Goal: Task Accomplishment & Management: Complete application form

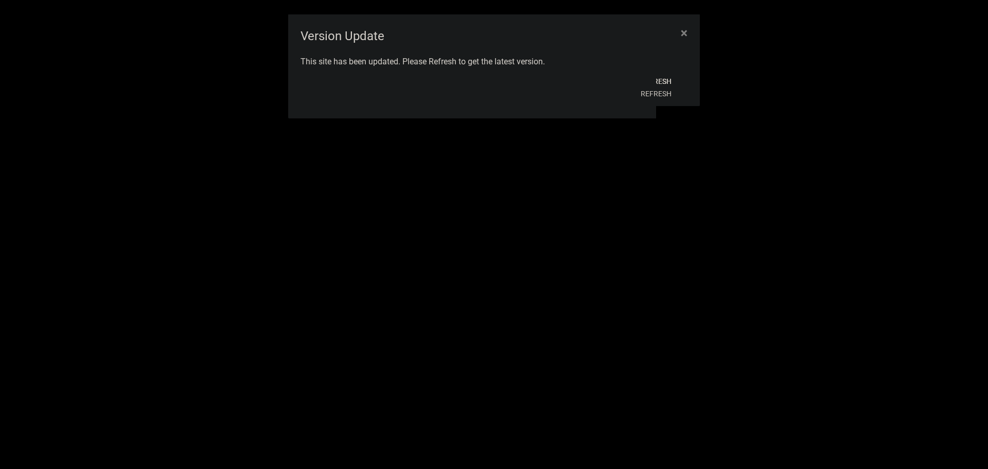
select select "3: 100"
click at [658, 93] on button "Refresh" at bounding box center [656, 93] width 47 height 19
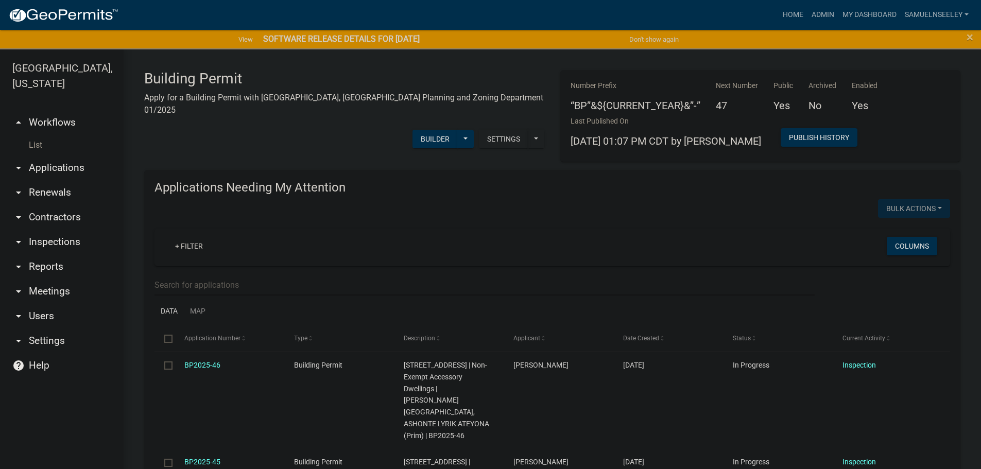
select select "3: 100"
click at [40, 135] on link "List" at bounding box center [62, 145] width 124 height 21
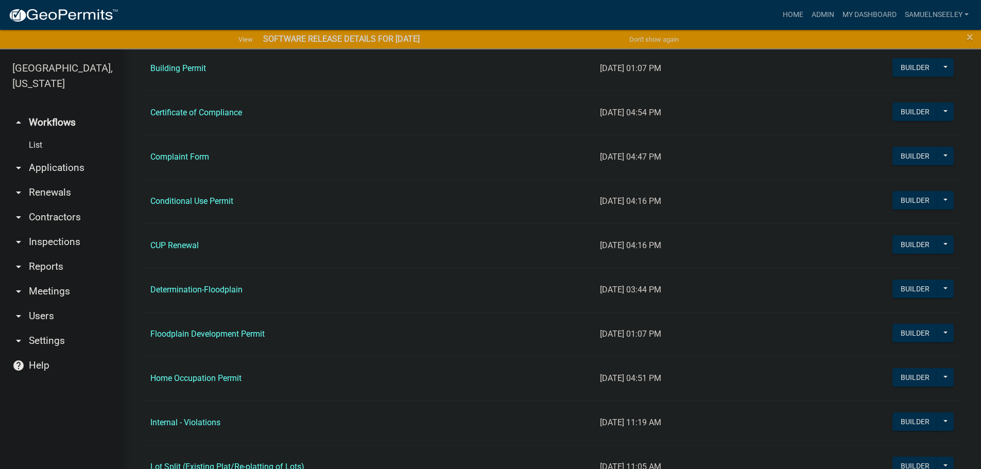
scroll to position [515, 0]
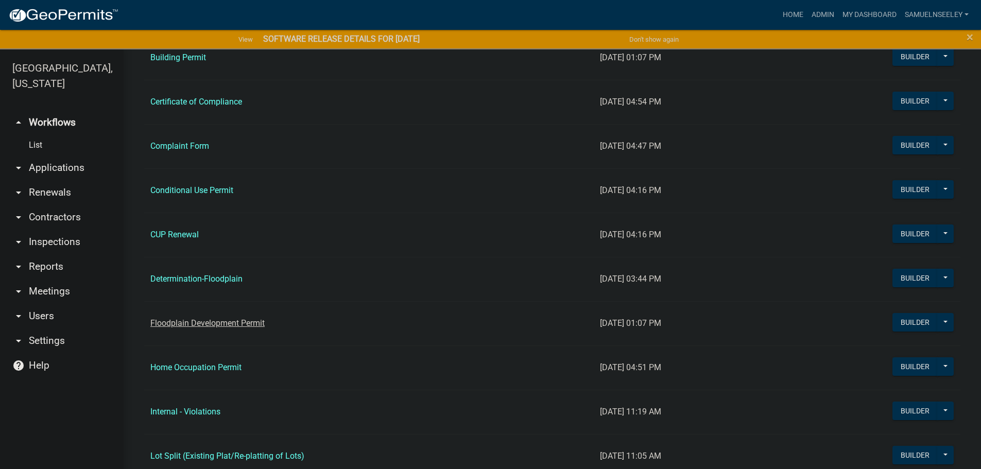
click at [186, 324] on link "Floodplain Development Permit" at bounding box center [207, 323] width 114 height 10
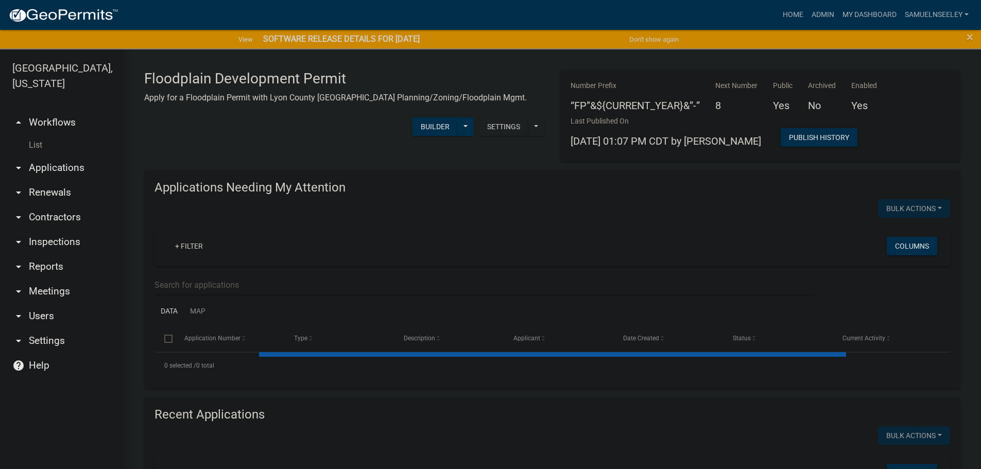
select select "3: 100"
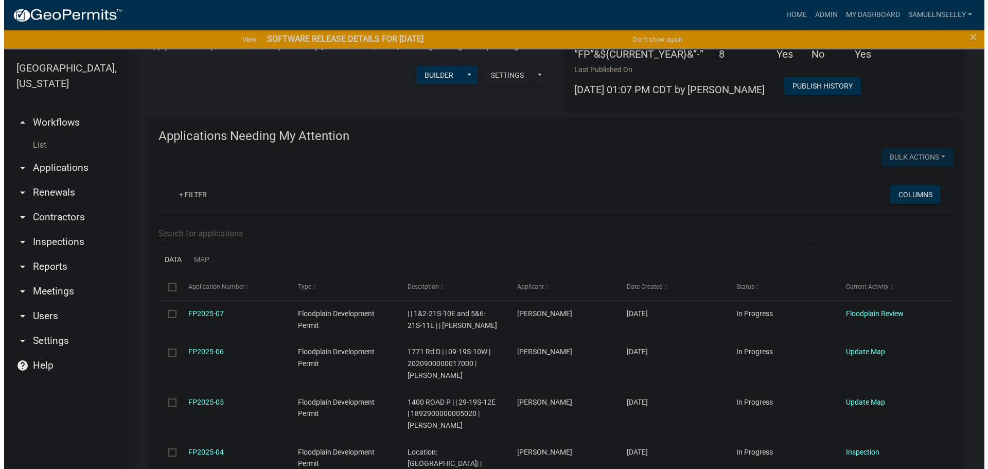
scroll to position [103, 0]
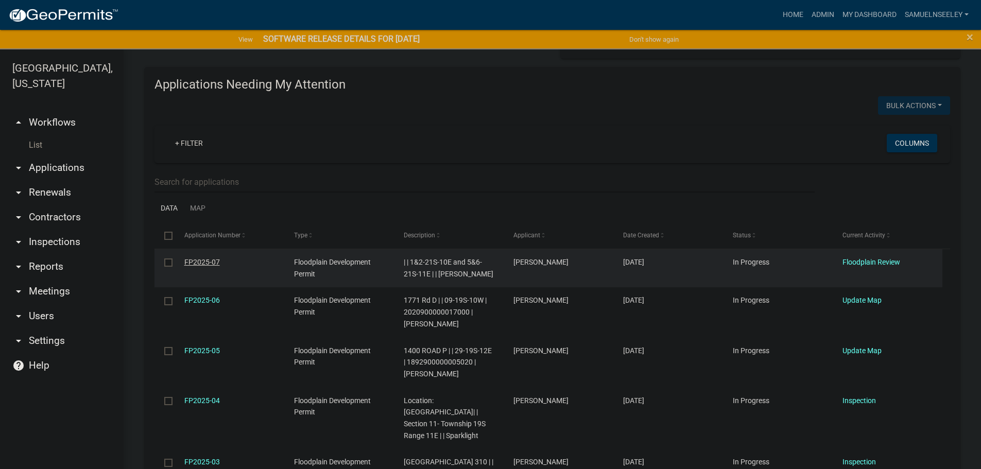
click at [192, 263] on link "FP2025-07" at bounding box center [202, 262] width 36 height 8
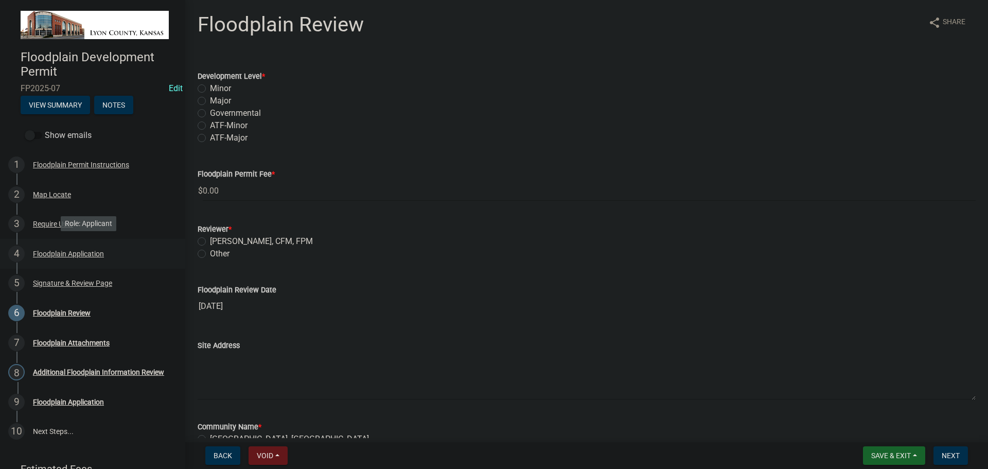
click at [42, 255] on div "Floodplain Application" at bounding box center [68, 253] width 71 height 7
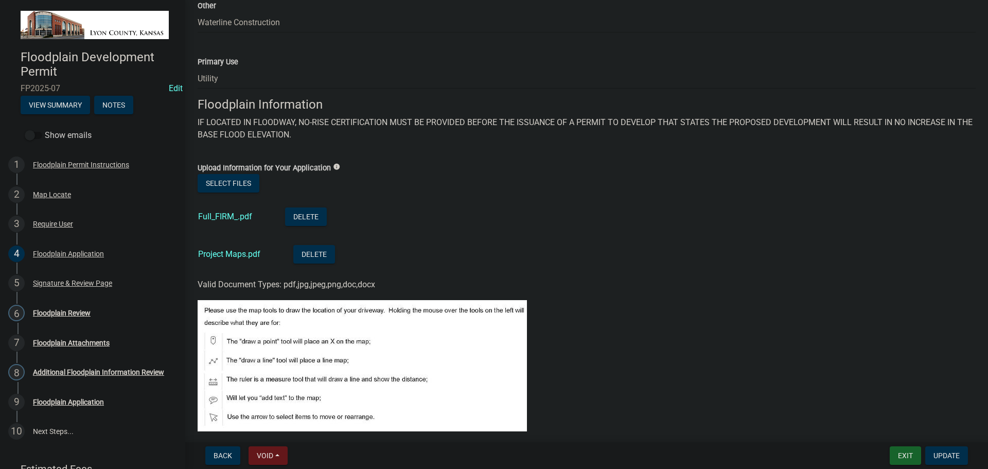
scroll to position [412, 0]
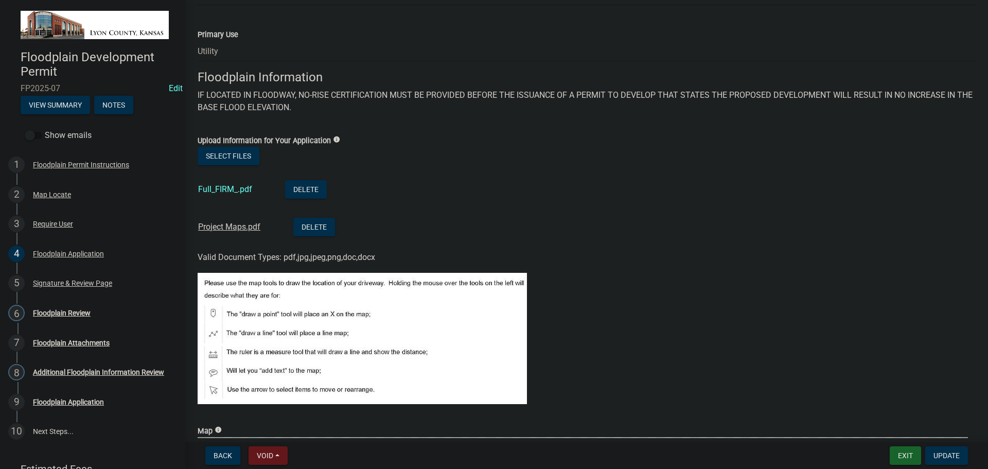
click at [222, 226] on link "Project Maps.pdf" at bounding box center [229, 227] width 62 height 10
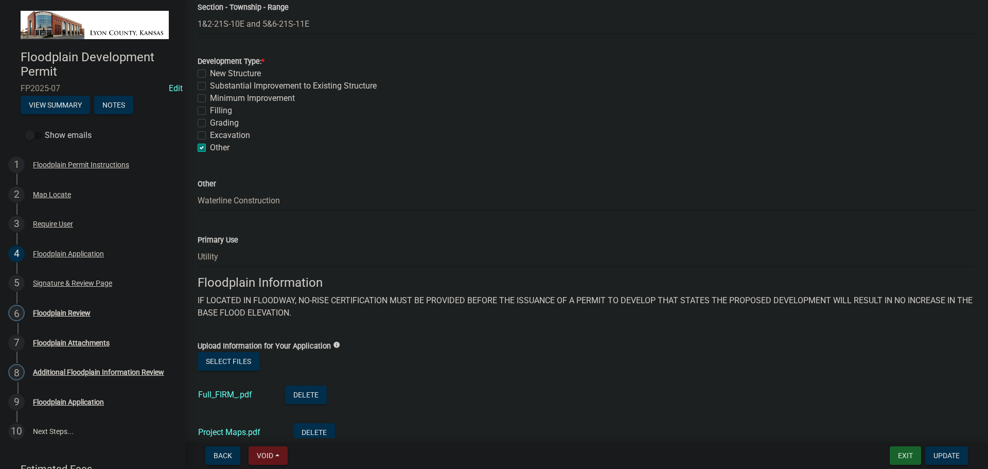
scroll to position [206, 0]
click at [221, 395] on link "Full_FIRM_.pdf" at bounding box center [225, 395] width 54 height 10
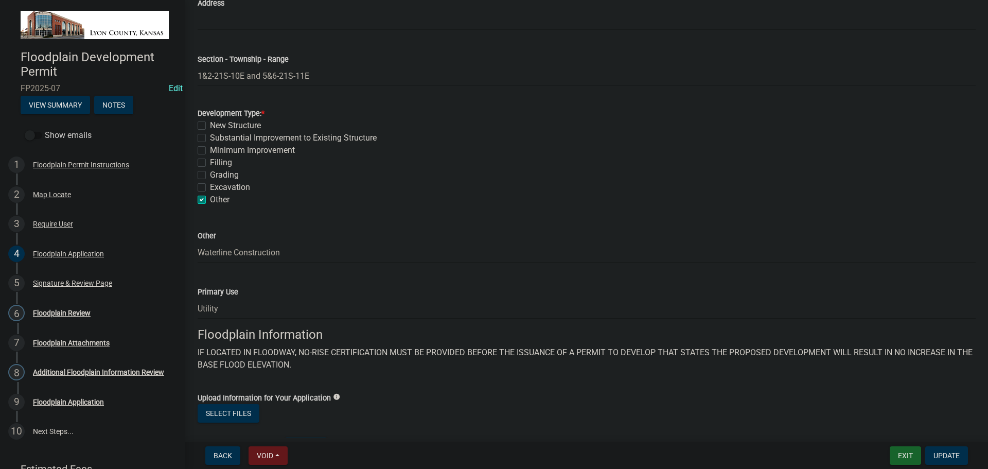
scroll to position [0, 0]
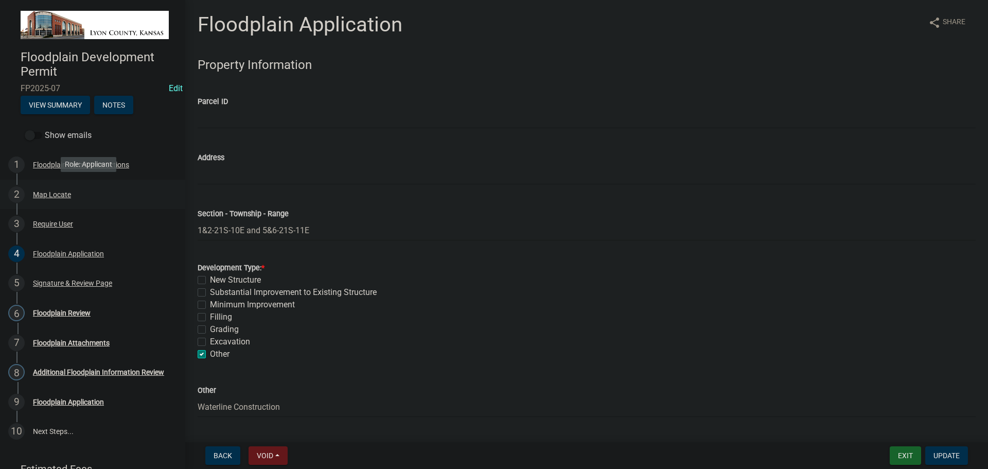
click at [48, 194] on div "Map Locate" at bounding box center [52, 194] width 38 height 7
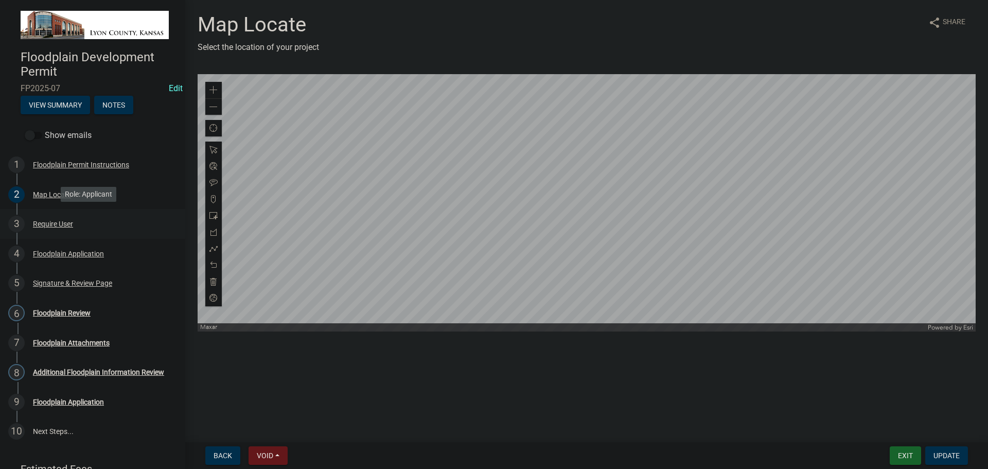
click at [45, 223] on div "Require User" at bounding box center [53, 223] width 40 height 7
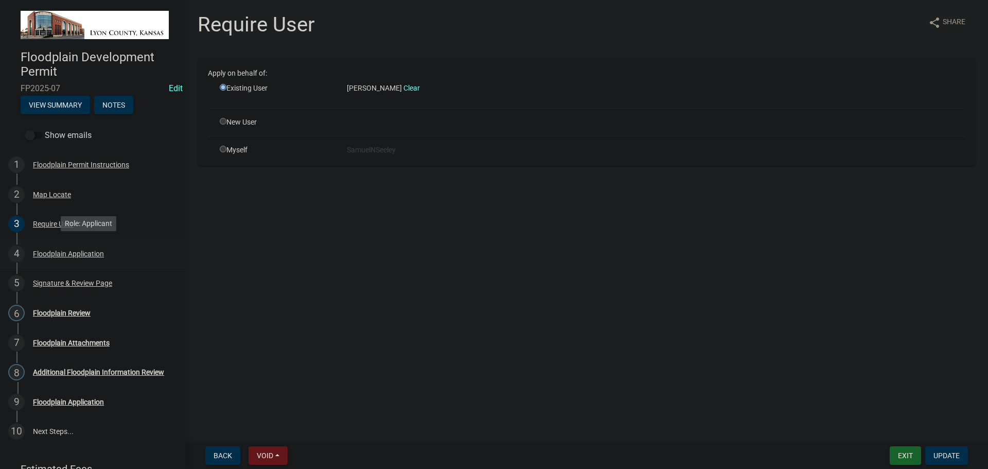
click at [54, 253] on div "Floodplain Application" at bounding box center [68, 253] width 71 height 7
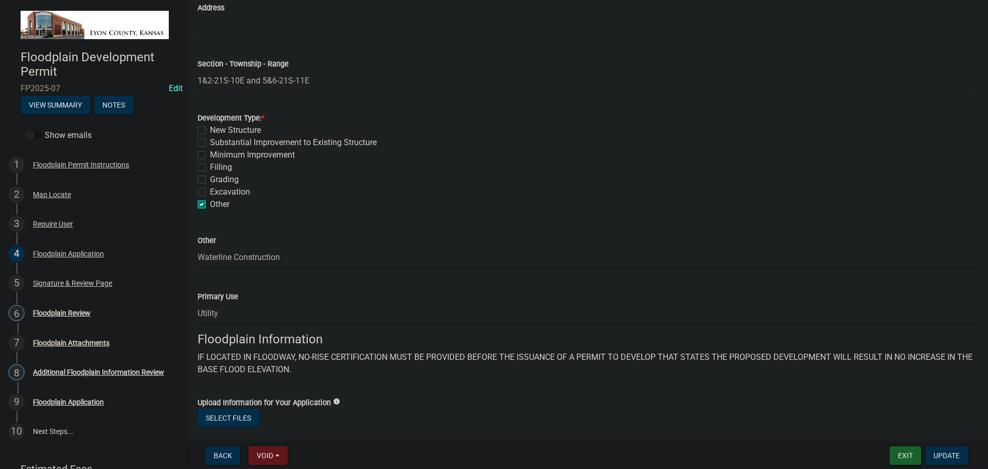
scroll to position [257, 0]
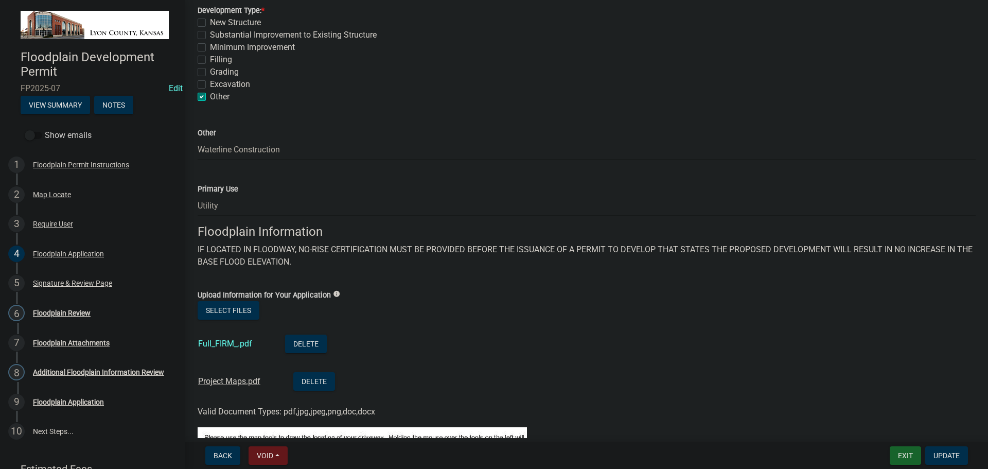
click at [230, 382] on link "Project Maps.pdf" at bounding box center [229, 381] width 62 height 10
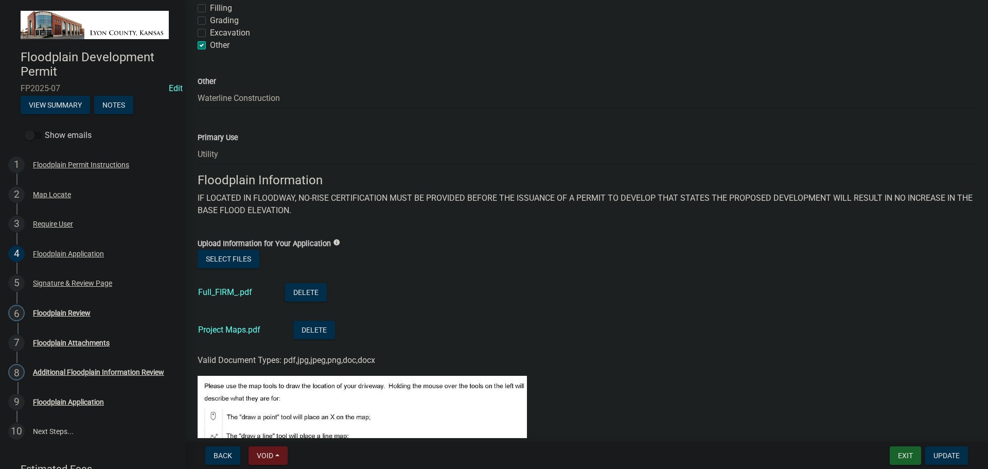
scroll to position [618, 0]
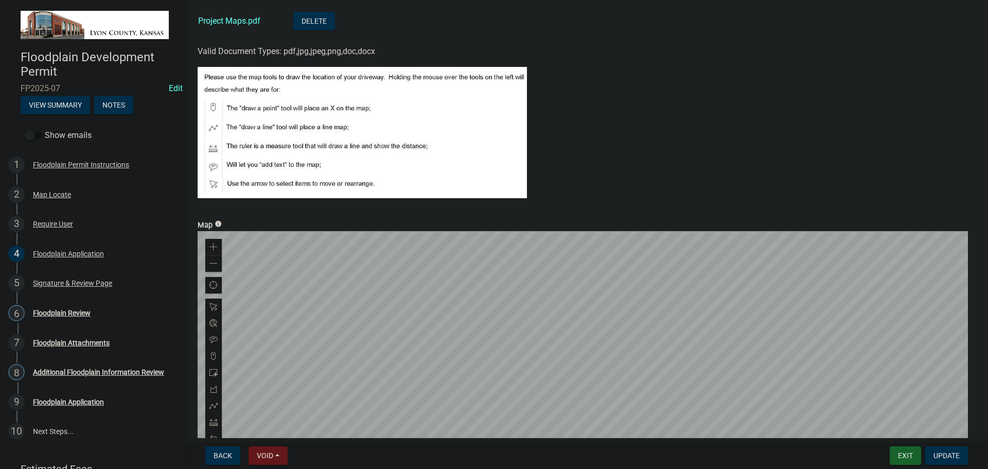
click at [537, 360] on div at bounding box center [587, 359] width 778 height 257
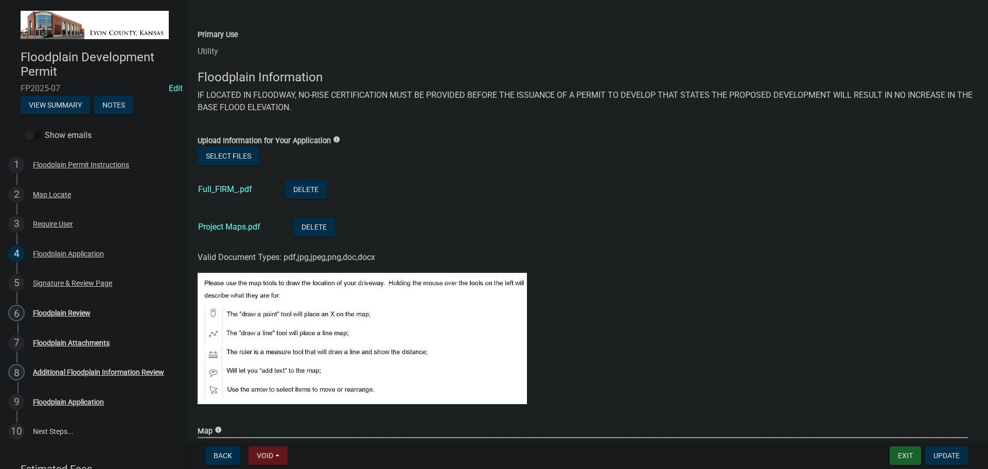
scroll to position [718, 0]
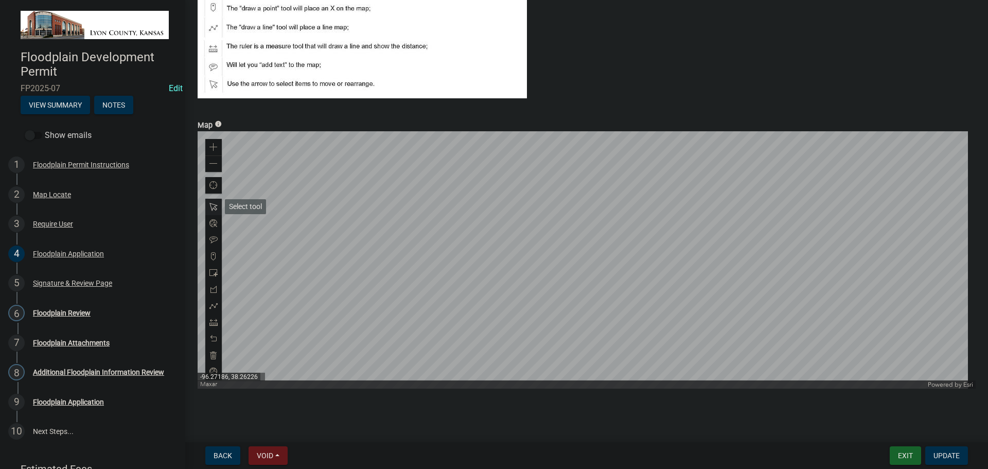
click at [212, 206] on span at bounding box center [214, 207] width 8 height 8
click at [379, 264] on div at bounding box center [587, 259] width 778 height 257
click at [363, 253] on div at bounding box center [587, 259] width 778 height 257
click at [375, 256] on div at bounding box center [587, 259] width 778 height 257
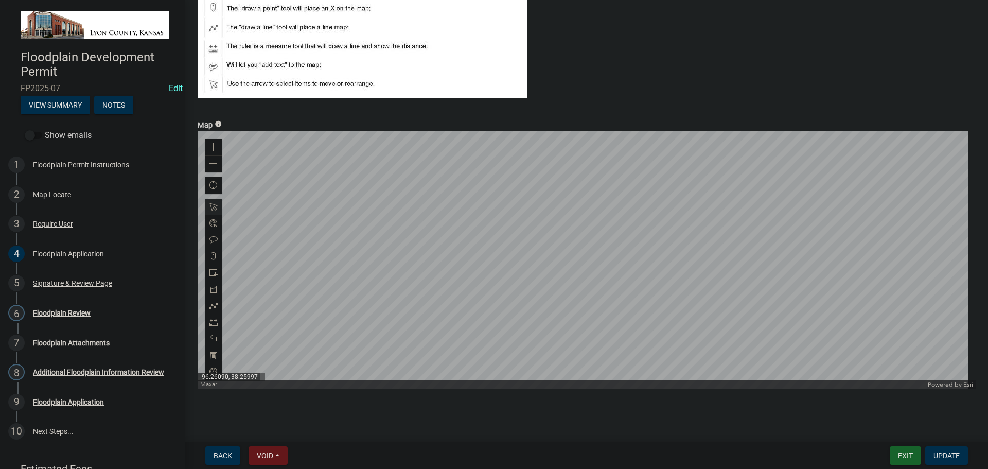
click at [430, 257] on div at bounding box center [587, 259] width 778 height 257
click at [214, 306] on span at bounding box center [214, 306] width 8 height 8
click at [212, 168] on span at bounding box center [214, 164] width 8 height 8
click at [331, 264] on div at bounding box center [587, 259] width 778 height 257
click at [334, 264] on div at bounding box center [587, 259] width 778 height 257
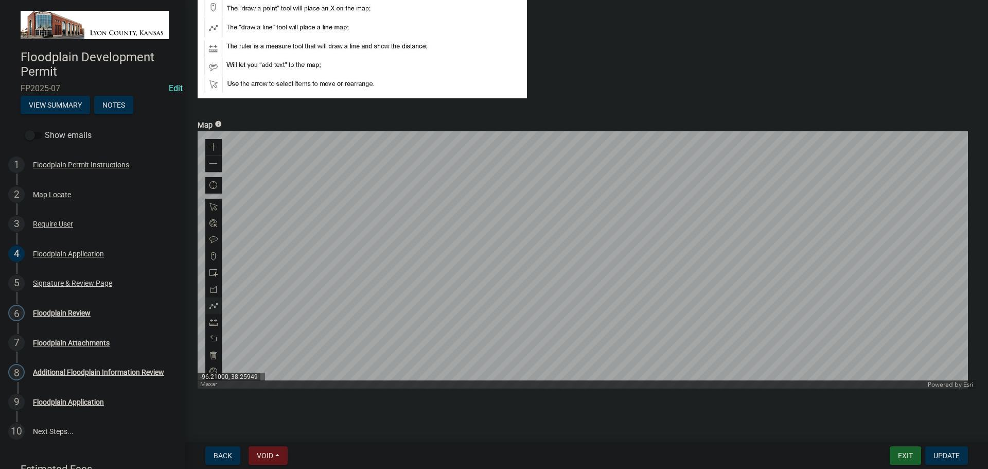
click at [781, 266] on div at bounding box center [587, 259] width 778 height 257
click at [781, 265] on div at bounding box center [587, 259] width 778 height 257
click at [943, 454] on span "Update" at bounding box center [947, 455] width 26 height 8
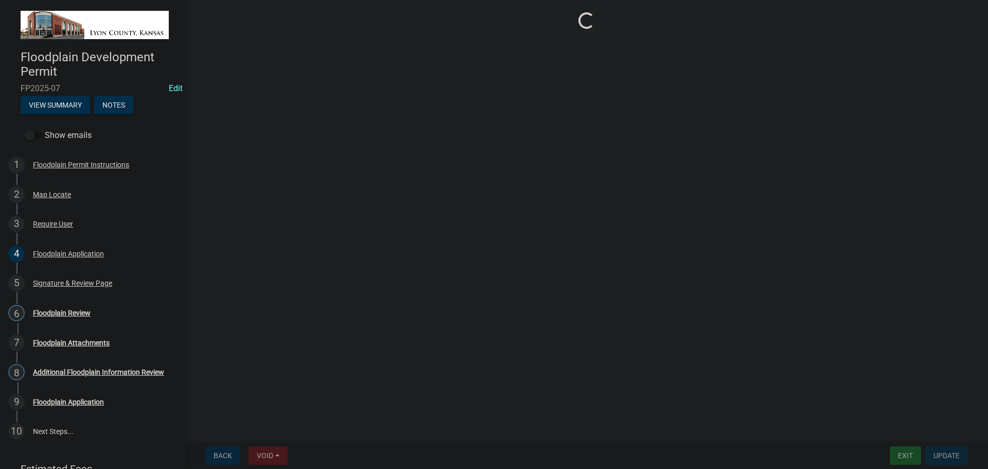
scroll to position [0, 0]
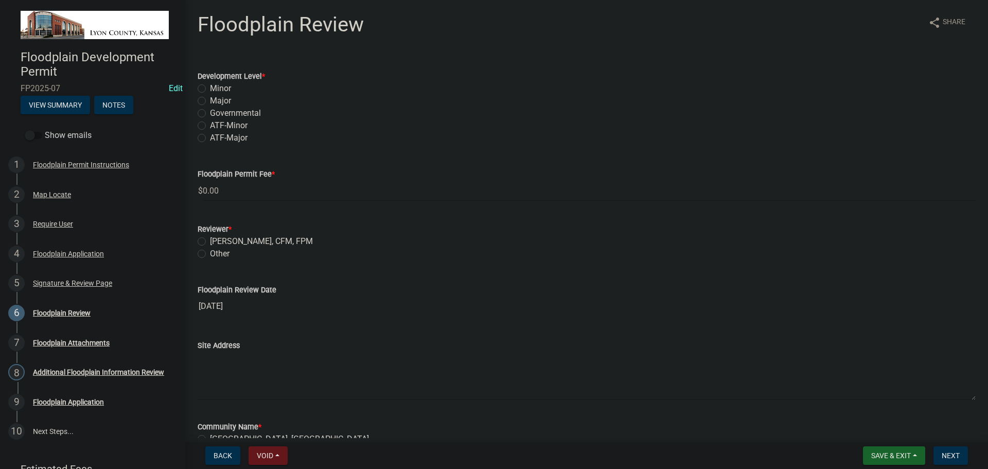
click at [210, 115] on label "Governmental" at bounding box center [235, 113] width 51 height 12
click at [210, 114] on input "Governmental" at bounding box center [213, 110] width 7 height 7
radio input "true"
click at [210, 241] on label "Samuel N Seeley, CFM, FPM" at bounding box center [261, 241] width 103 height 12
click at [210, 241] on input "Samuel N Seeley, CFM, FPM" at bounding box center [213, 238] width 7 height 7
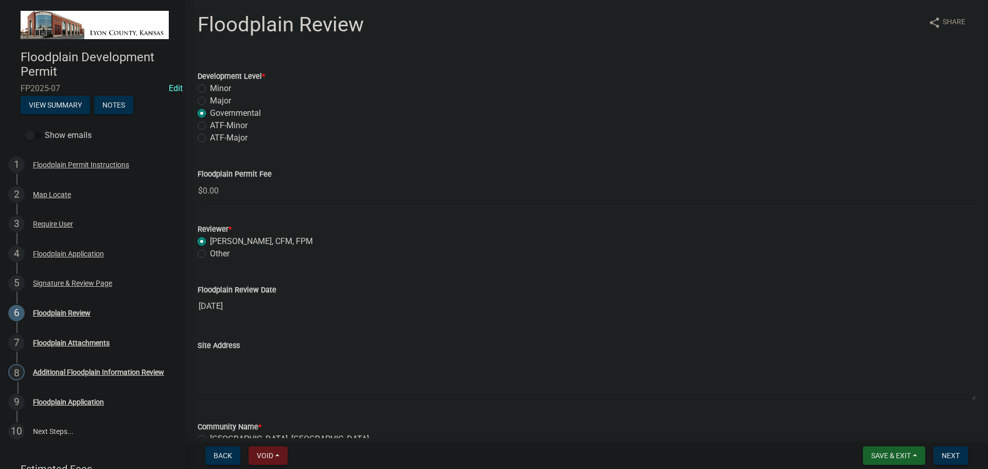
radio input "true"
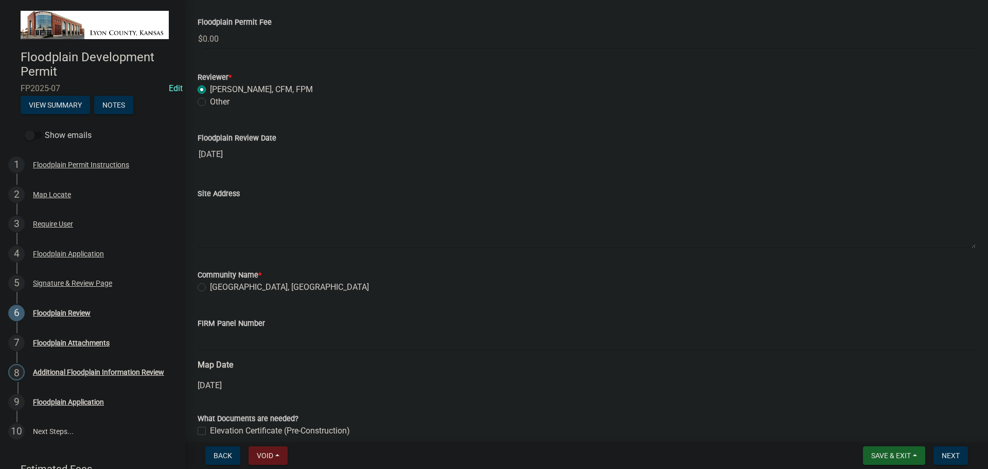
scroll to position [154, 0]
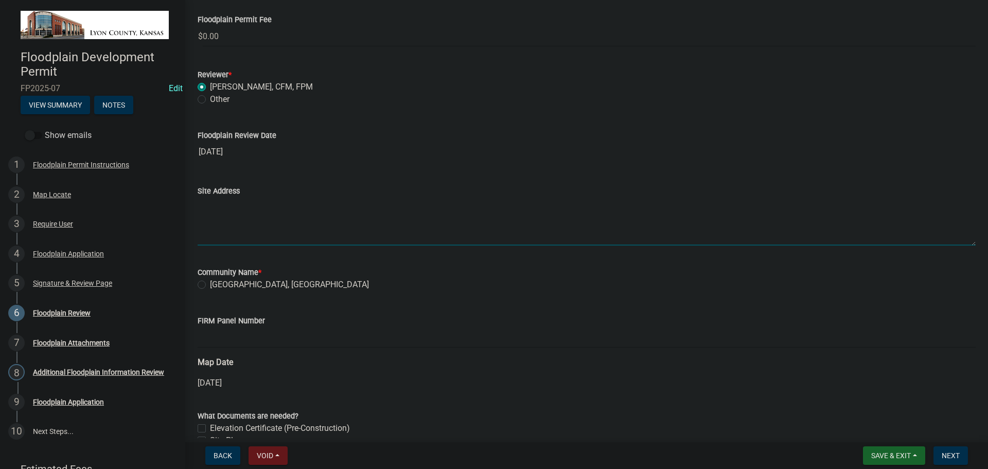
click at [208, 222] on textarea "Site Address" at bounding box center [587, 221] width 778 height 48
type textarea "G"
type textarea "Roads G-H-J"
click at [210, 284] on label "Lyon County, KS" at bounding box center [289, 284] width 159 height 12
click at [210, 284] on input "Lyon County, KS" at bounding box center [213, 281] width 7 height 7
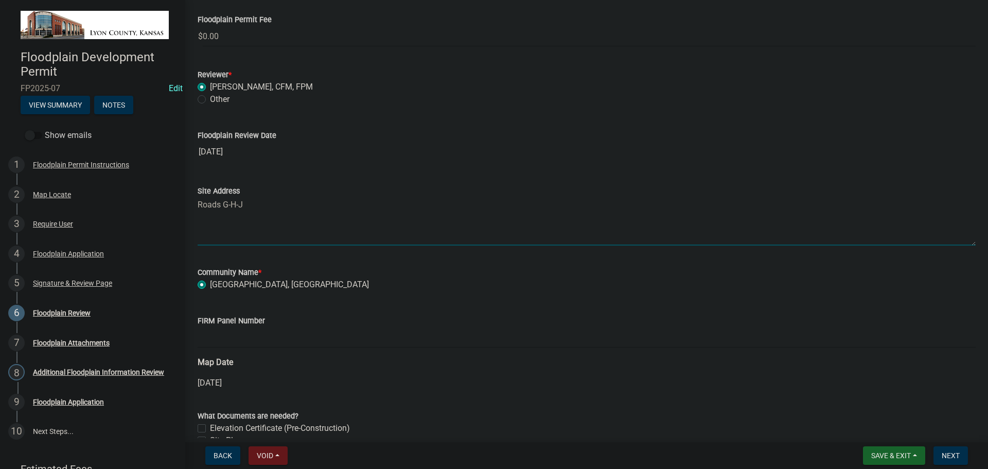
radio input "true"
click at [251, 338] on input "FIRM Panel Number" at bounding box center [587, 337] width 778 height 21
type input "20111C0325E"
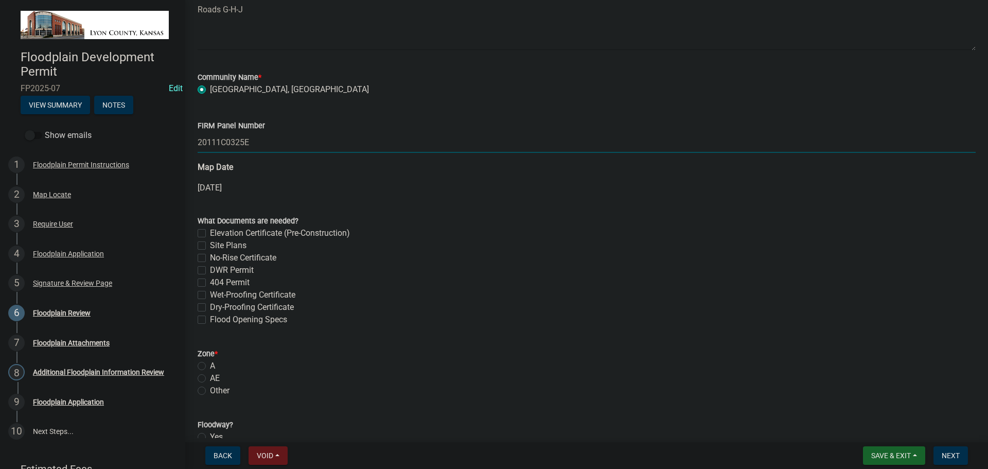
scroll to position [360, 0]
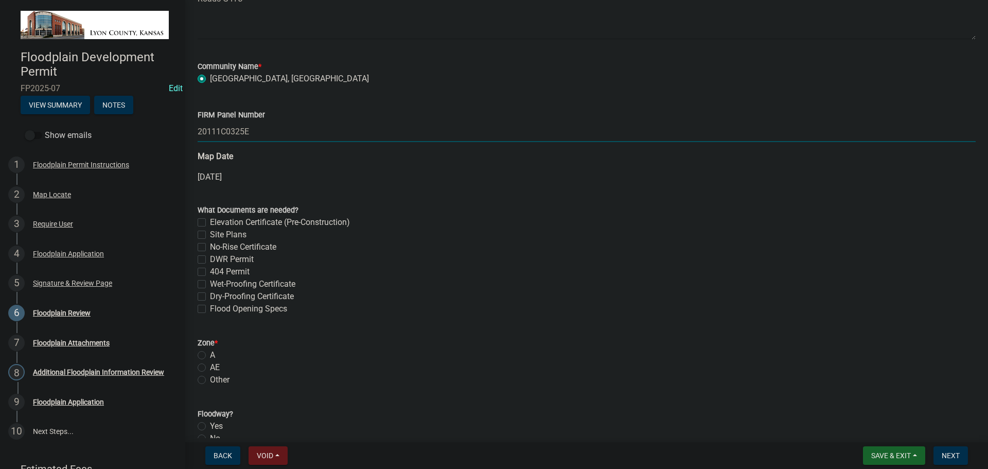
click at [210, 233] on label "Site Plans" at bounding box center [228, 235] width 37 height 12
click at [210, 233] on input "Site Plans" at bounding box center [213, 232] width 7 height 7
checkbox input "true"
checkbox input "false"
checkbox input "true"
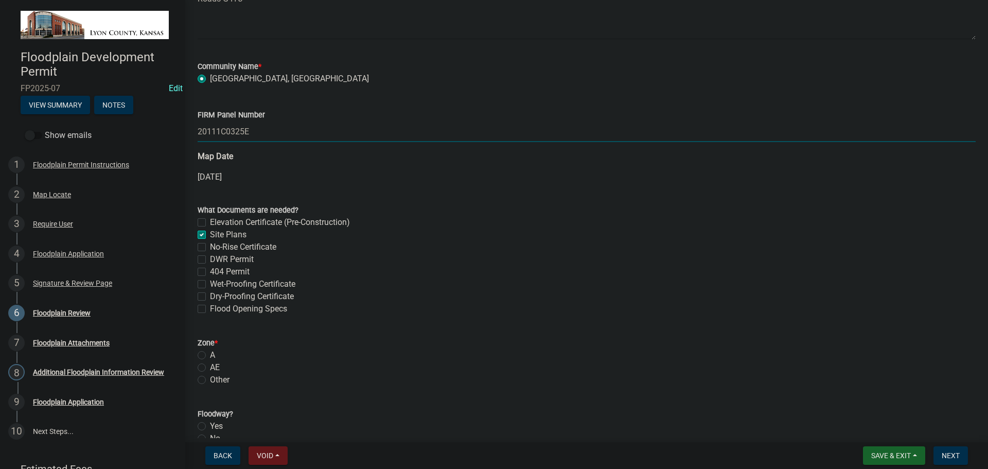
checkbox input "false"
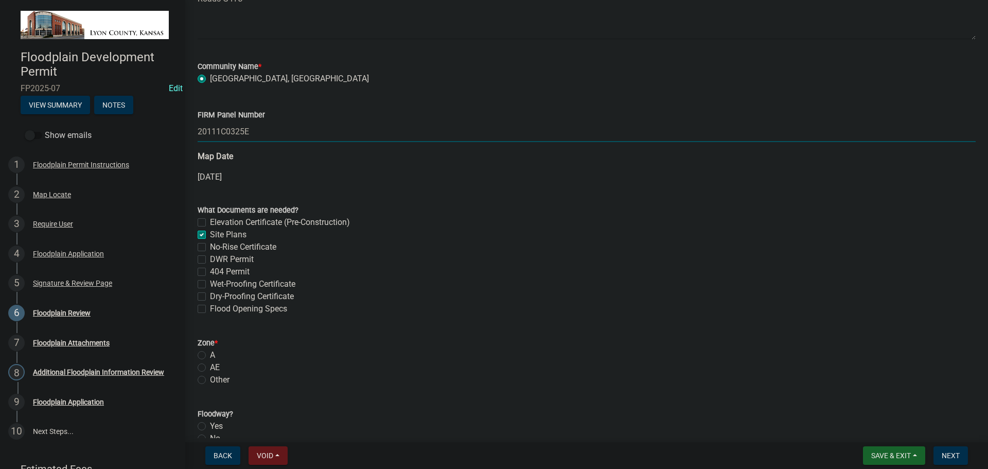
checkbox input "false"
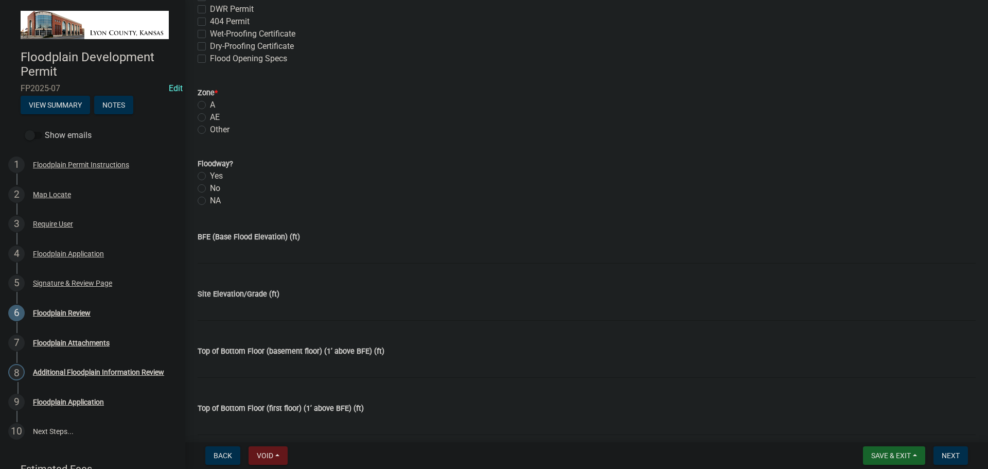
scroll to position [618, 0]
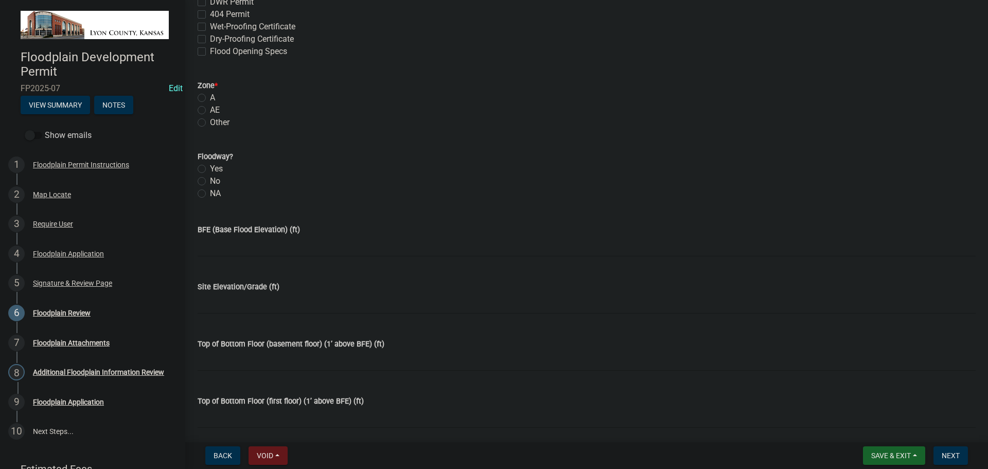
click at [210, 109] on label "AE" at bounding box center [215, 110] width 10 height 12
click at [210, 109] on input "AE" at bounding box center [213, 107] width 7 height 7
radio input "true"
click at [210, 180] on label "No" at bounding box center [215, 181] width 10 height 12
click at [210, 180] on input "No" at bounding box center [213, 178] width 7 height 7
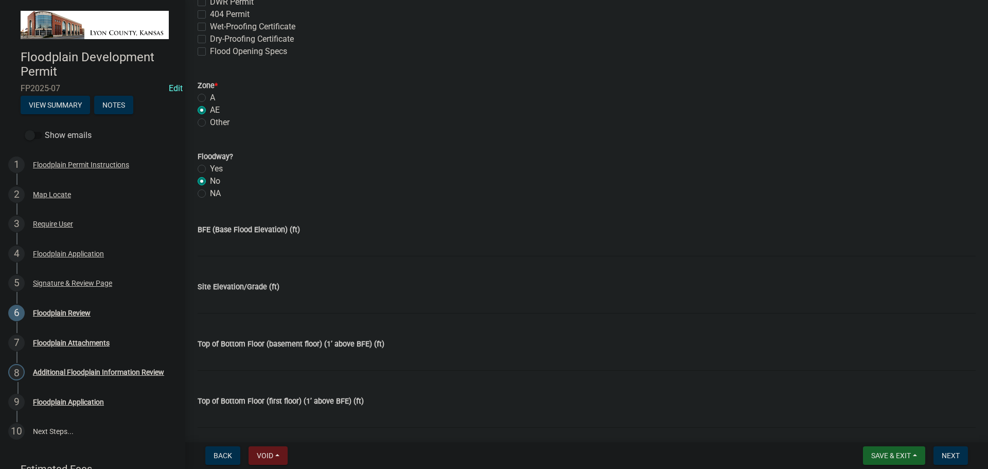
radio input "true"
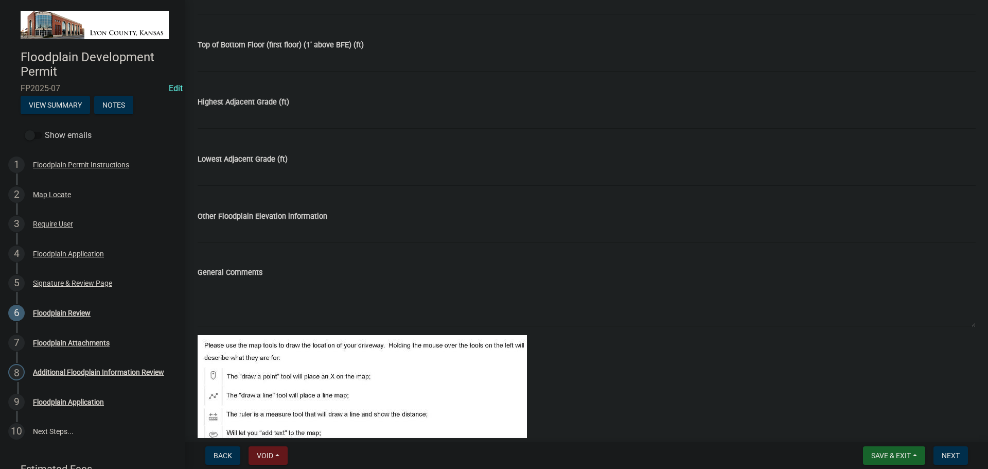
scroll to position [978, 0]
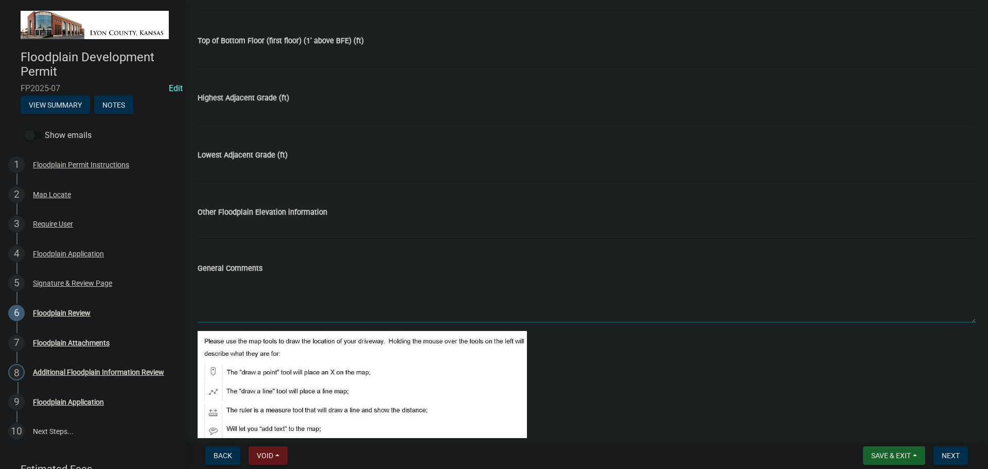
click at [260, 286] on textarea "General Comments" at bounding box center [587, 298] width 778 height 48
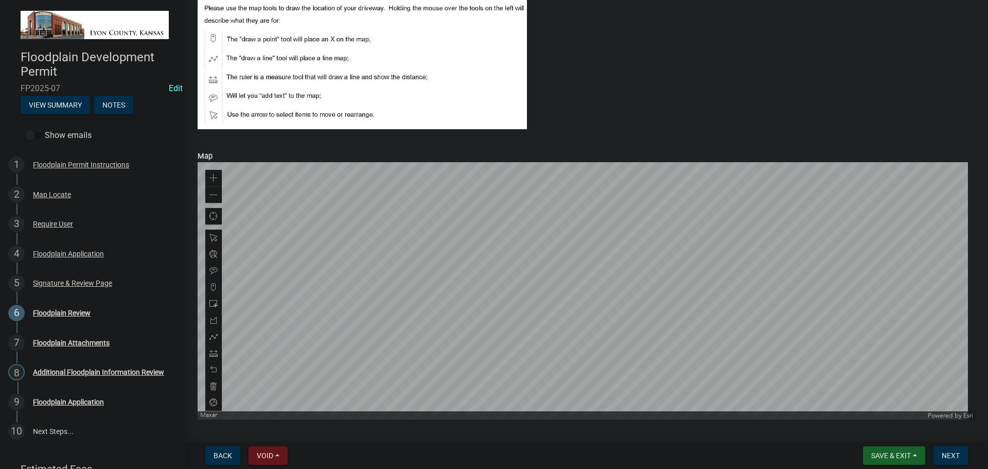
scroll to position [1338, 0]
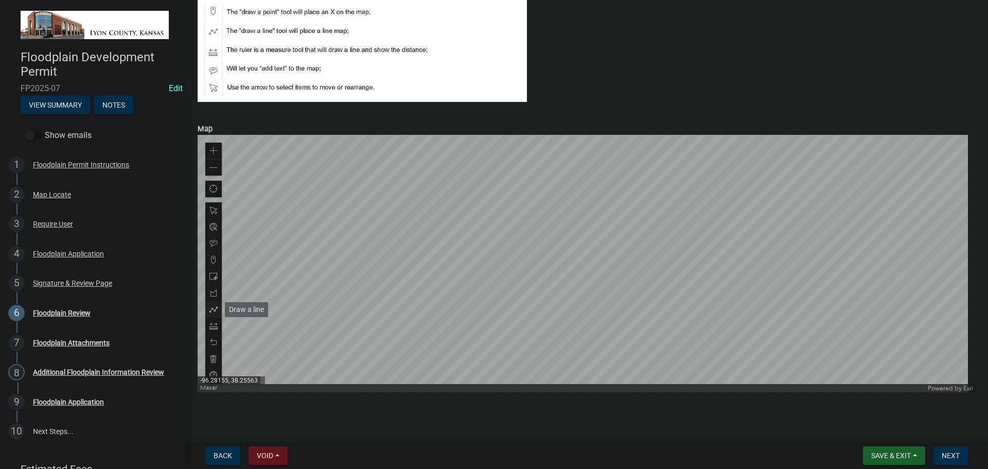
type textarea "Below grade waterline"
click at [213, 309] on span at bounding box center [214, 309] width 8 height 8
click at [216, 208] on span at bounding box center [214, 210] width 8 height 8
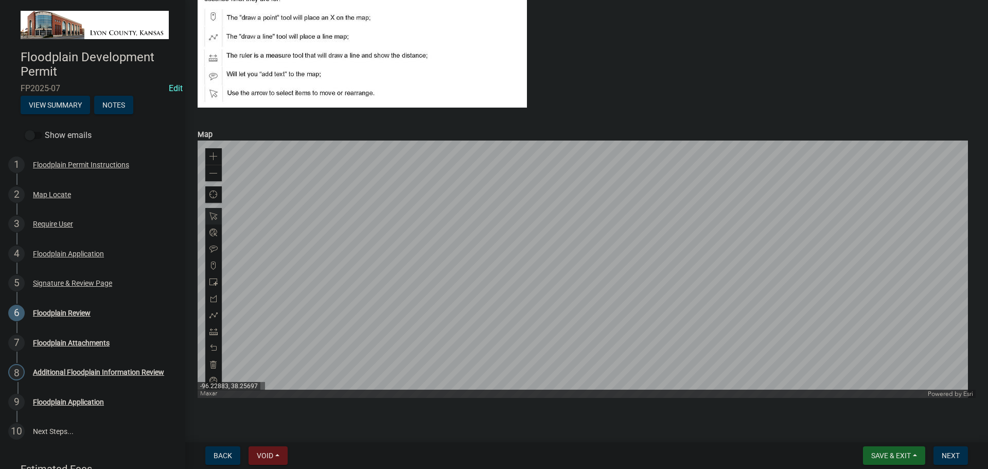
click at [572, 297] on div at bounding box center [587, 269] width 778 height 257
click at [213, 317] on span at bounding box center [214, 315] width 8 height 8
click at [375, 258] on div at bounding box center [587, 269] width 778 height 257
click at [769, 262] on div at bounding box center [587, 269] width 778 height 257
click at [769, 263] on div at bounding box center [587, 269] width 778 height 257
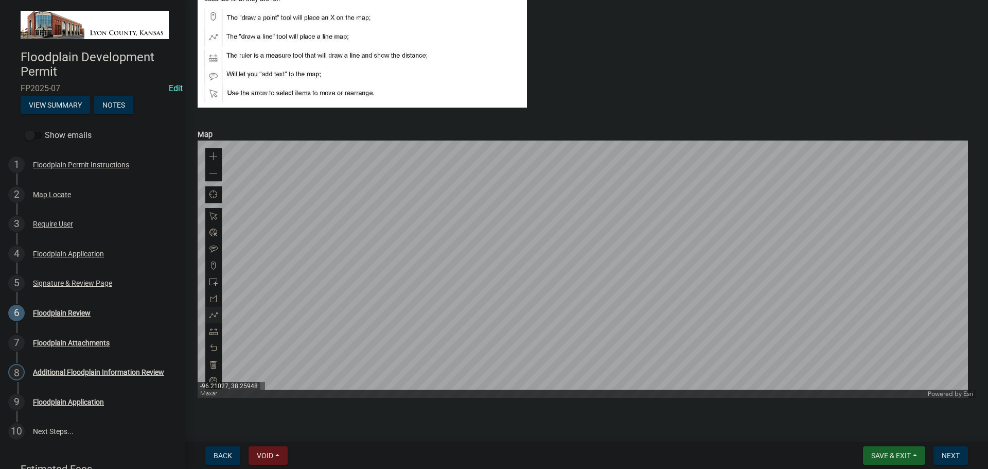
click at [769, 263] on div at bounding box center [587, 269] width 778 height 257
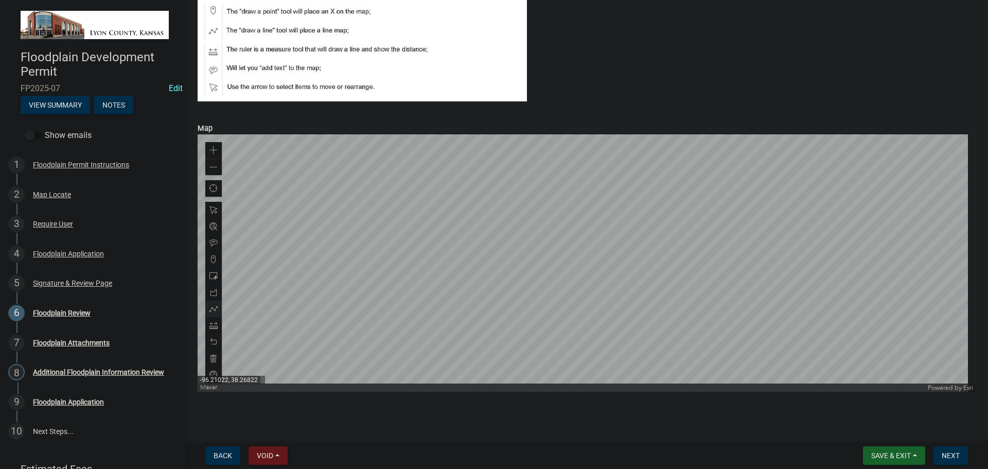
scroll to position [1342, 0]
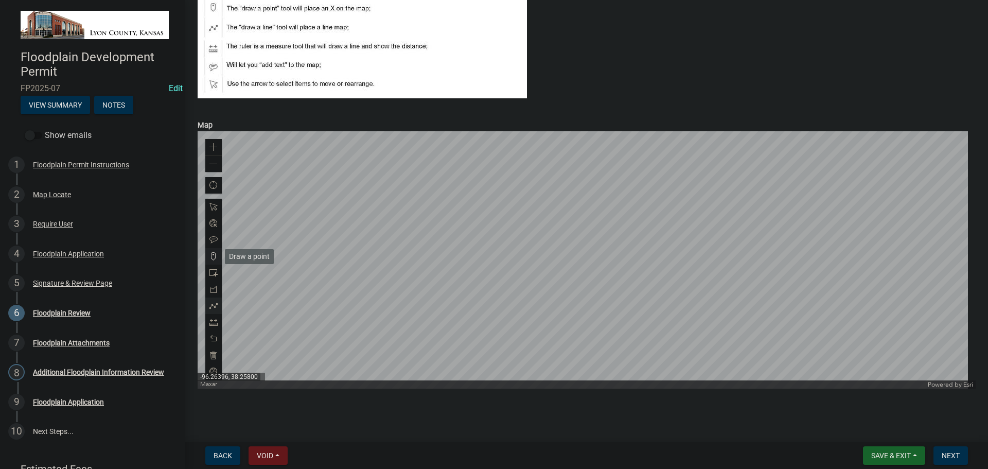
click at [215, 258] on span at bounding box center [214, 256] width 8 height 8
click at [694, 248] on div at bounding box center [587, 259] width 778 height 257
click at [954, 456] on span "Next" at bounding box center [951, 455] width 18 height 8
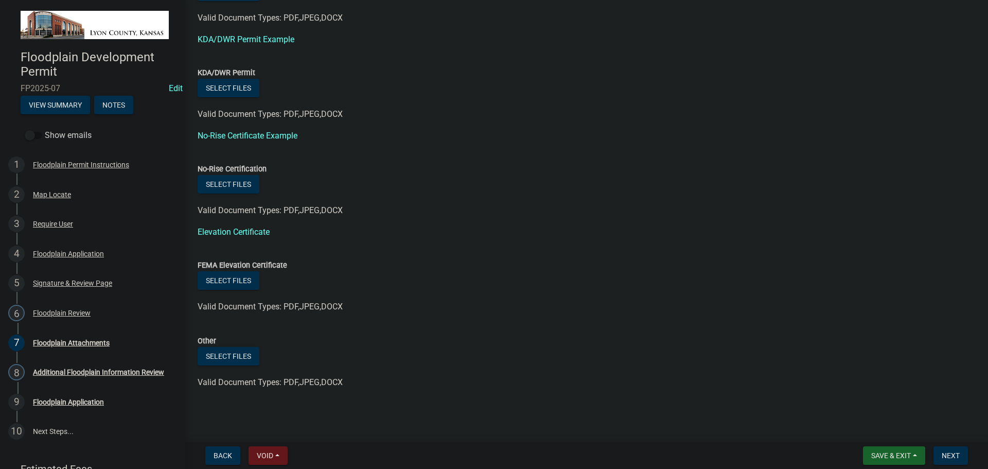
scroll to position [0, 0]
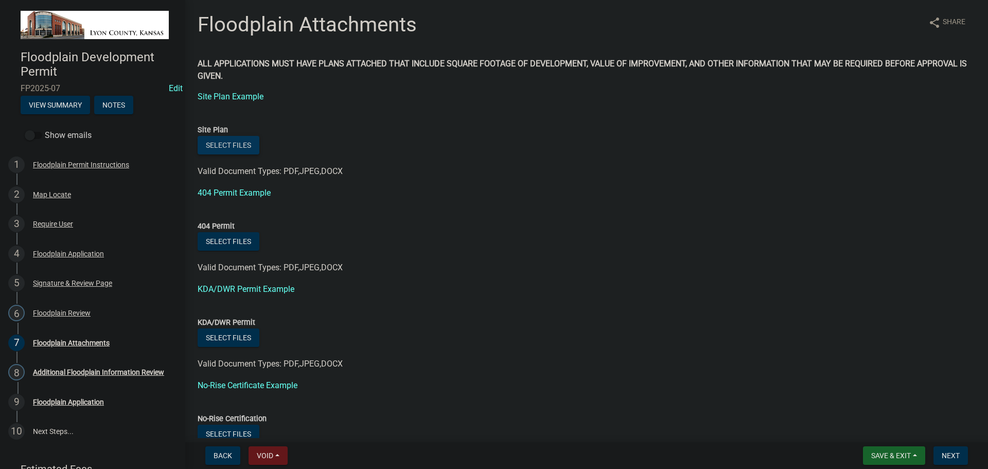
click at [237, 145] on button "Select files" at bounding box center [229, 145] width 62 height 19
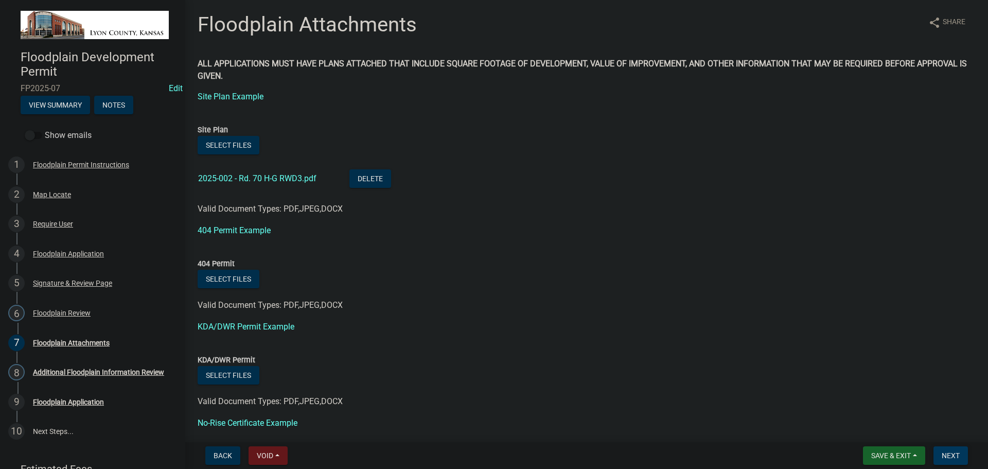
click at [954, 454] on span "Next" at bounding box center [951, 455] width 18 height 8
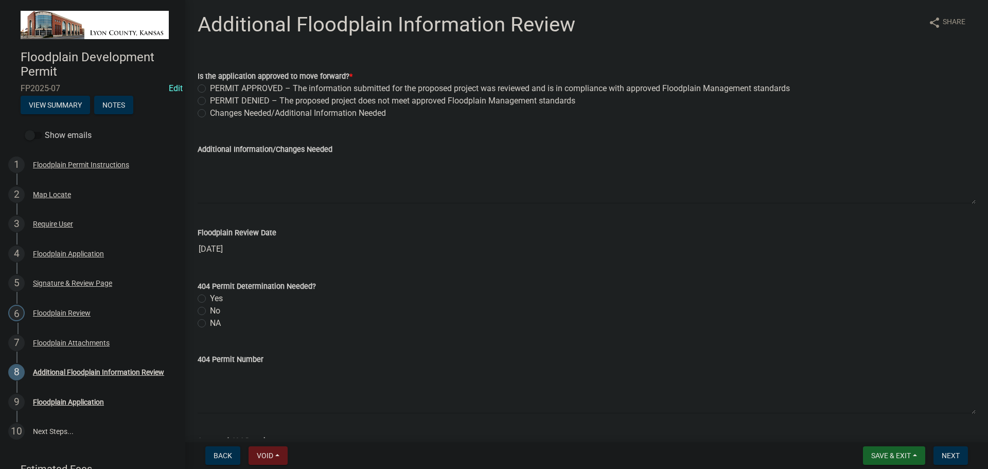
click at [223, 91] on label "PERMIT APPROVED – The information submitted for the proposed project was review…" at bounding box center [500, 88] width 580 height 12
click at [217, 89] on input "PERMIT APPROVED – The information submitted for the proposed project was review…" at bounding box center [213, 85] width 7 height 7
radio input "true"
click at [210, 313] on label "No" at bounding box center [215, 311] width 10 height 12
click at [210, 311] on input "No" at bounding box center [213, 308] width 7 height 7
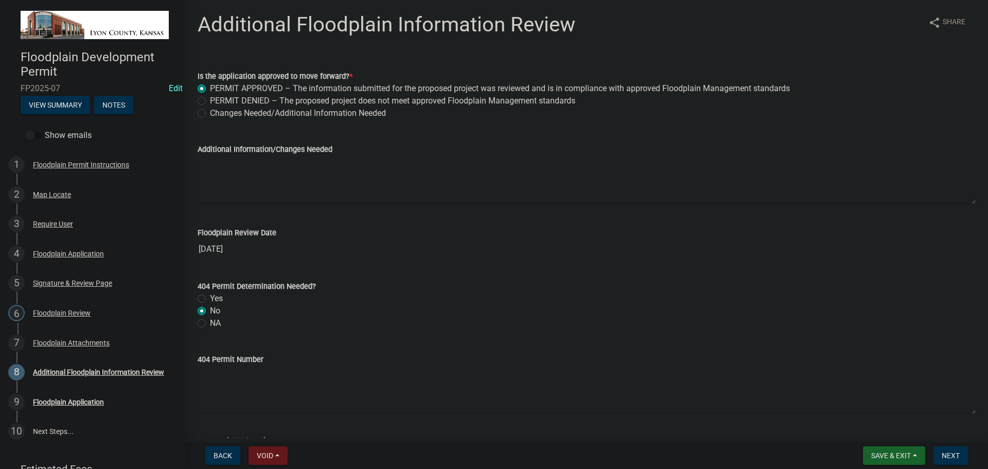
radio input "true"
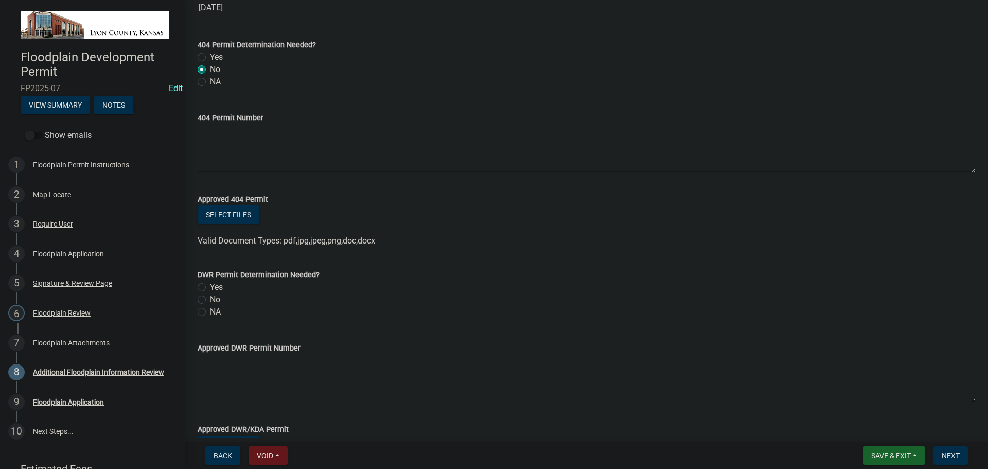
scroll to position [257, 0]
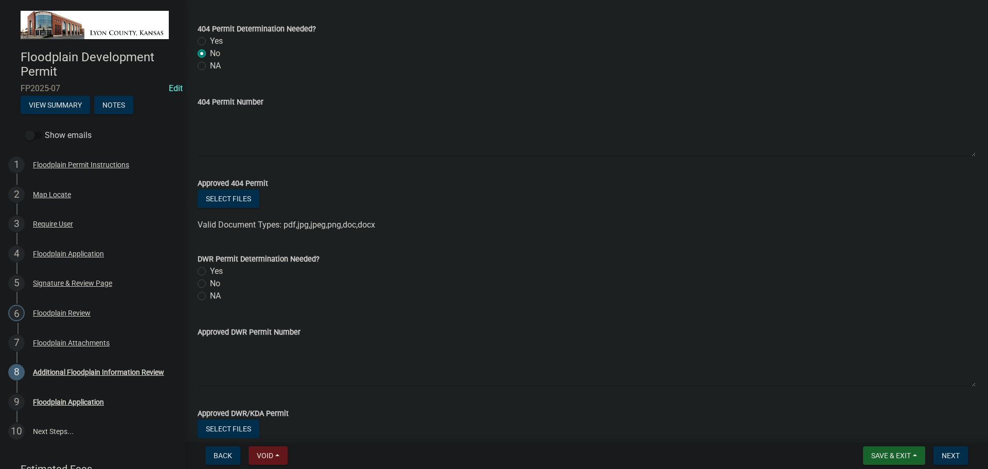
click at [210, 284] on label "No" at bounding box center [215, 283] width 10 height 12
click at [210, 284] on input "No" at bounding box center [213, 280] width 7 height 7
radio input "true"
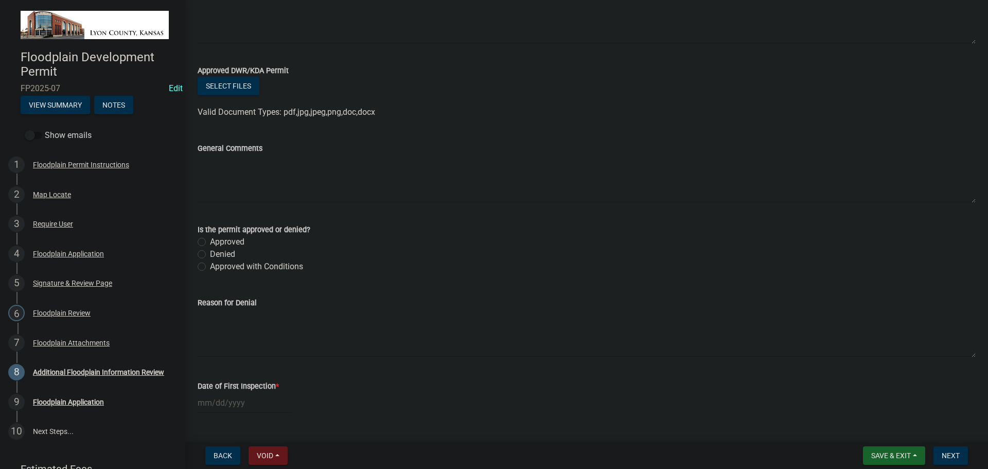
scroll to position [618, 0]
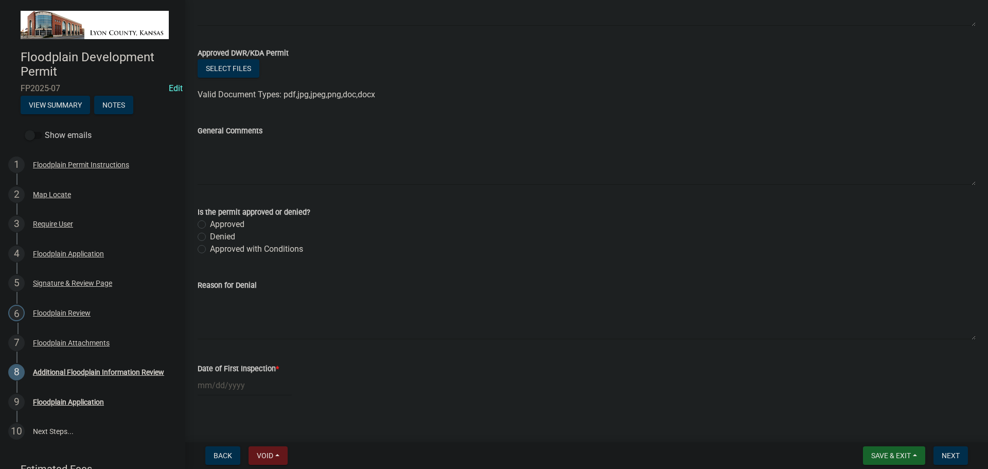
click at [210, 223] on label "Approved" at bounding box center [227, 224] width 34 height 12
click at [210, 223] on input "Approved" at bounding box center [213, 221] width 7 height 7
radio input "true"
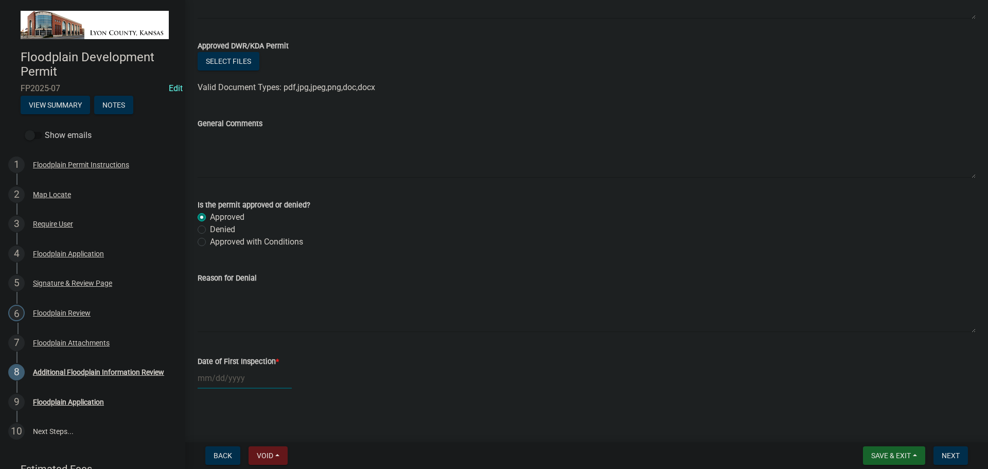
click at [229, 379] on div at bounding box center [245, 378] width 94 height 21
select select "9"
select select "2025"
click at [308, 239] on span "Next month" at bounding box center [307, 241] width 8 height 8
select select "10"
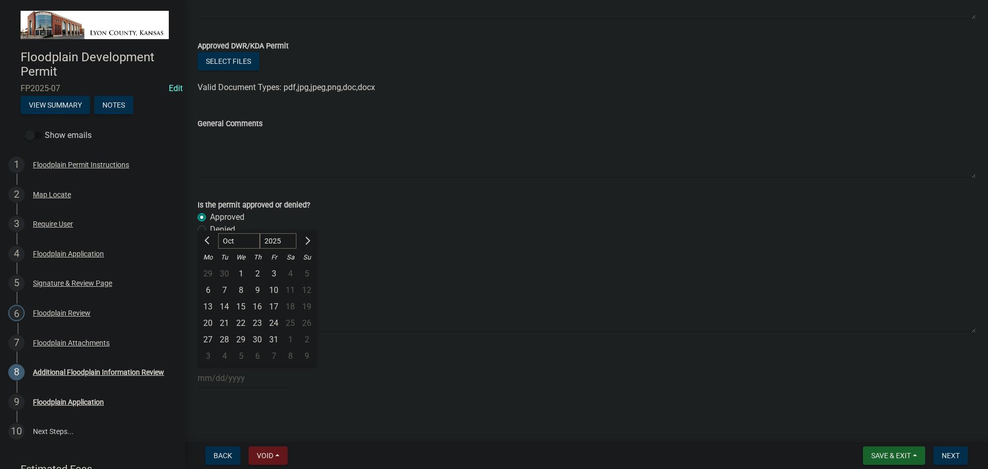
click at [224, 338] on div "28" at bounding box center [224, 340] width 16 height 16
type input "10/28/2025"
click at [957, 454] on span "Next" at bounding box center [951, 455] width 18 height 8
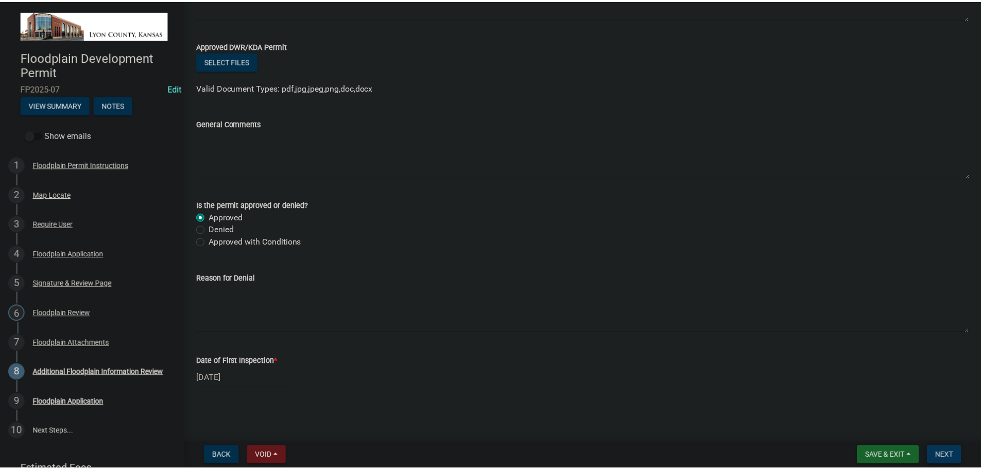
scroll to position [0, 0]
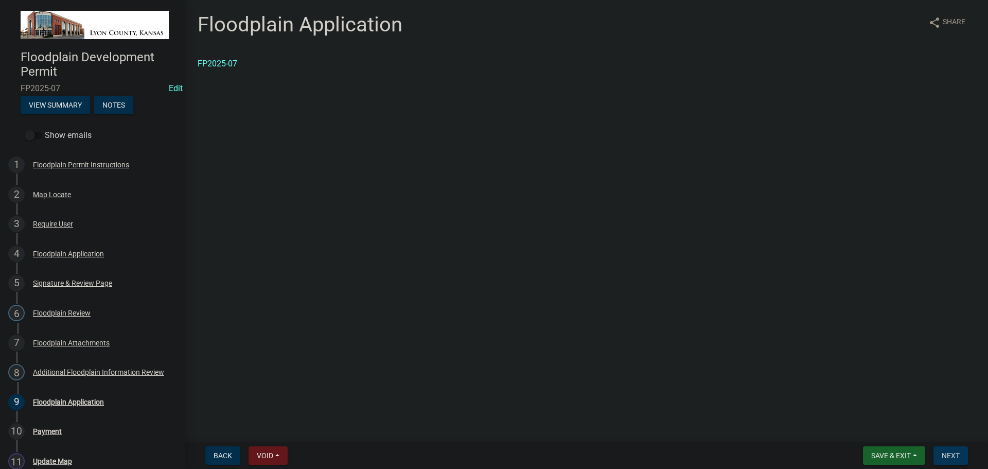
click at [950, 454] on span "Next" at bounding box center [951, 455] width 18 height 8
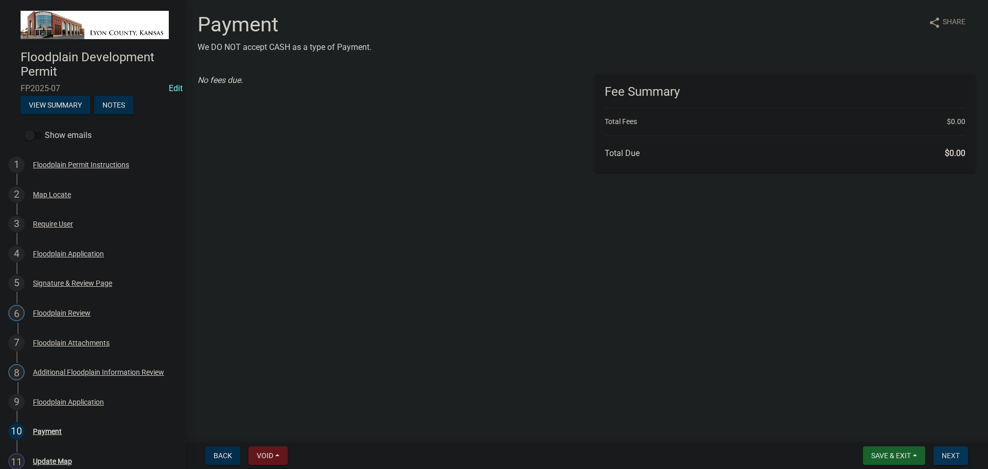
click at [950, 454] on span "Next" at bounding box center [951, 455] width 18 height 8
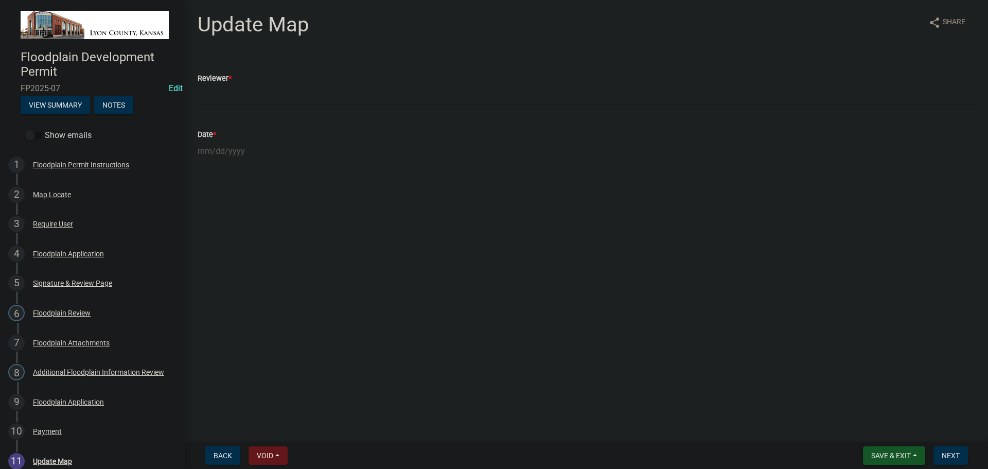
click at [888, 453] on span "Save & Exit" at bounding box center [891, 455] width 40 height 8
click at [871, 432] on button "Save & Exit" at bounding box center [884, 428] width 82 height 25
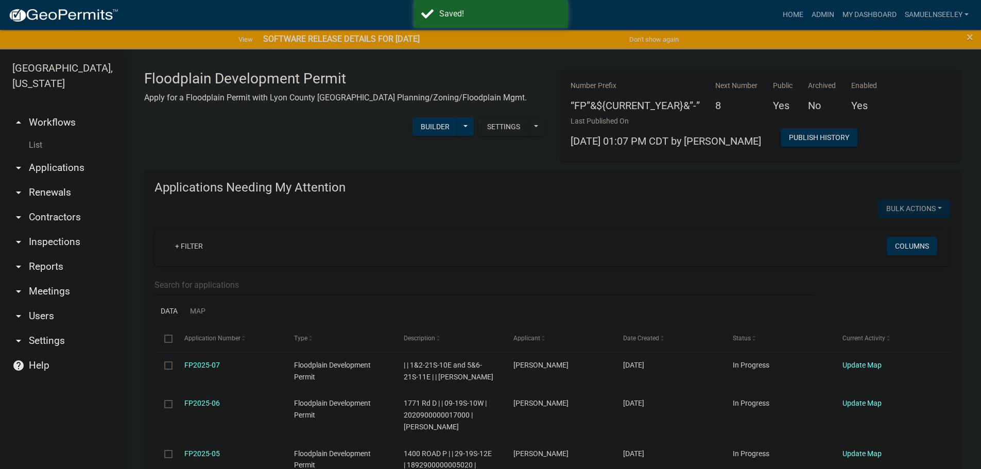
select select "3: 100"
